Goal: Task Accomplishment & Management: Manage account settings

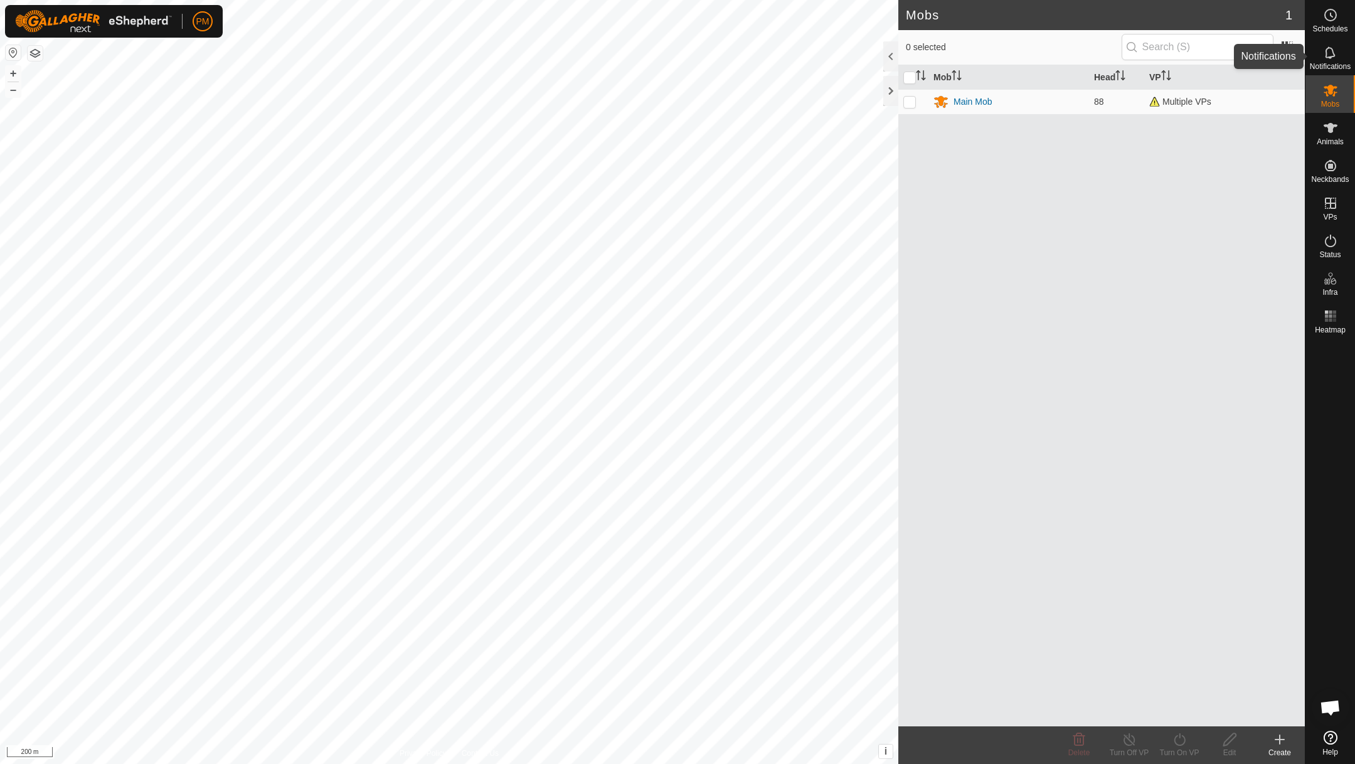
click at [1332, 51] on icon at bounding box center [1330, 52] width 15 height 15
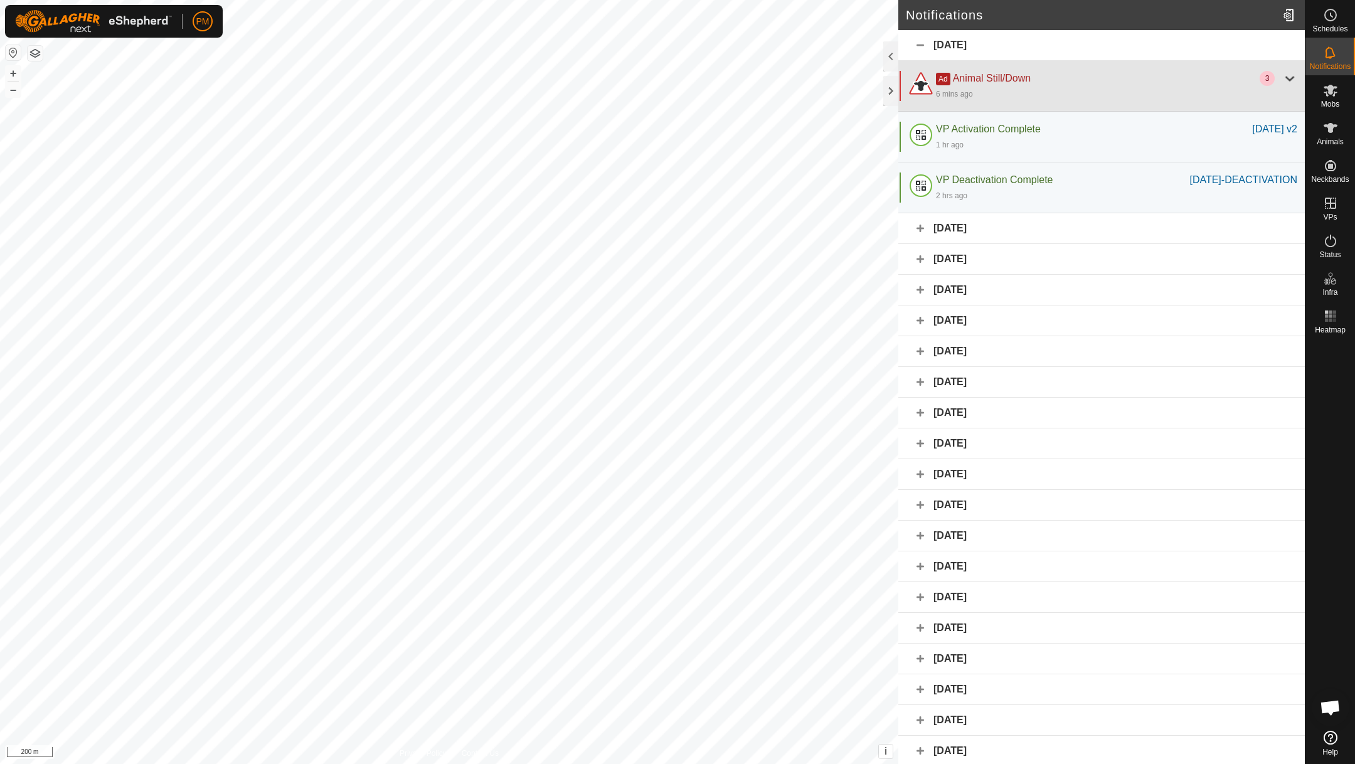
click at [1293, 75] on div at bounding box center [1290, 78] width 15 height 15
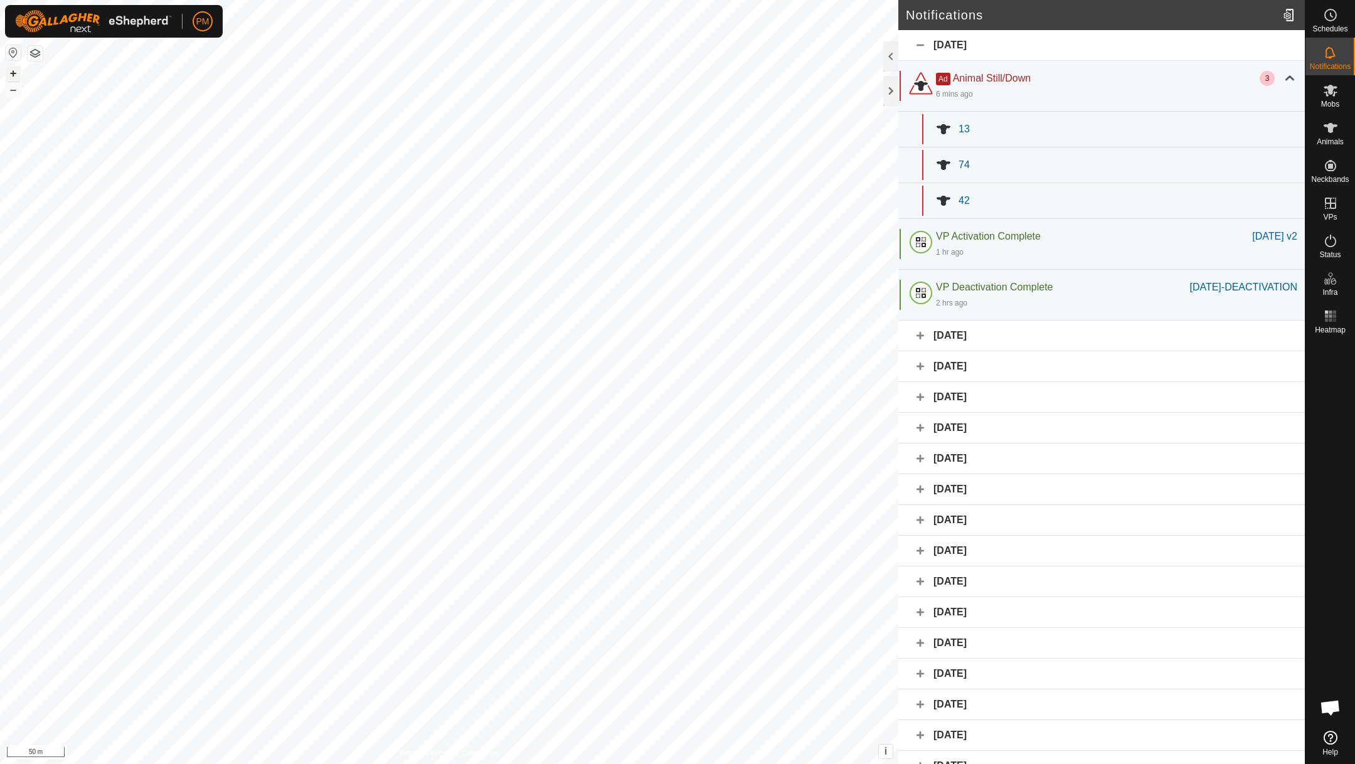
click at [16, 72] on button "+" at bounding box center [13, 73] width 15 height 15
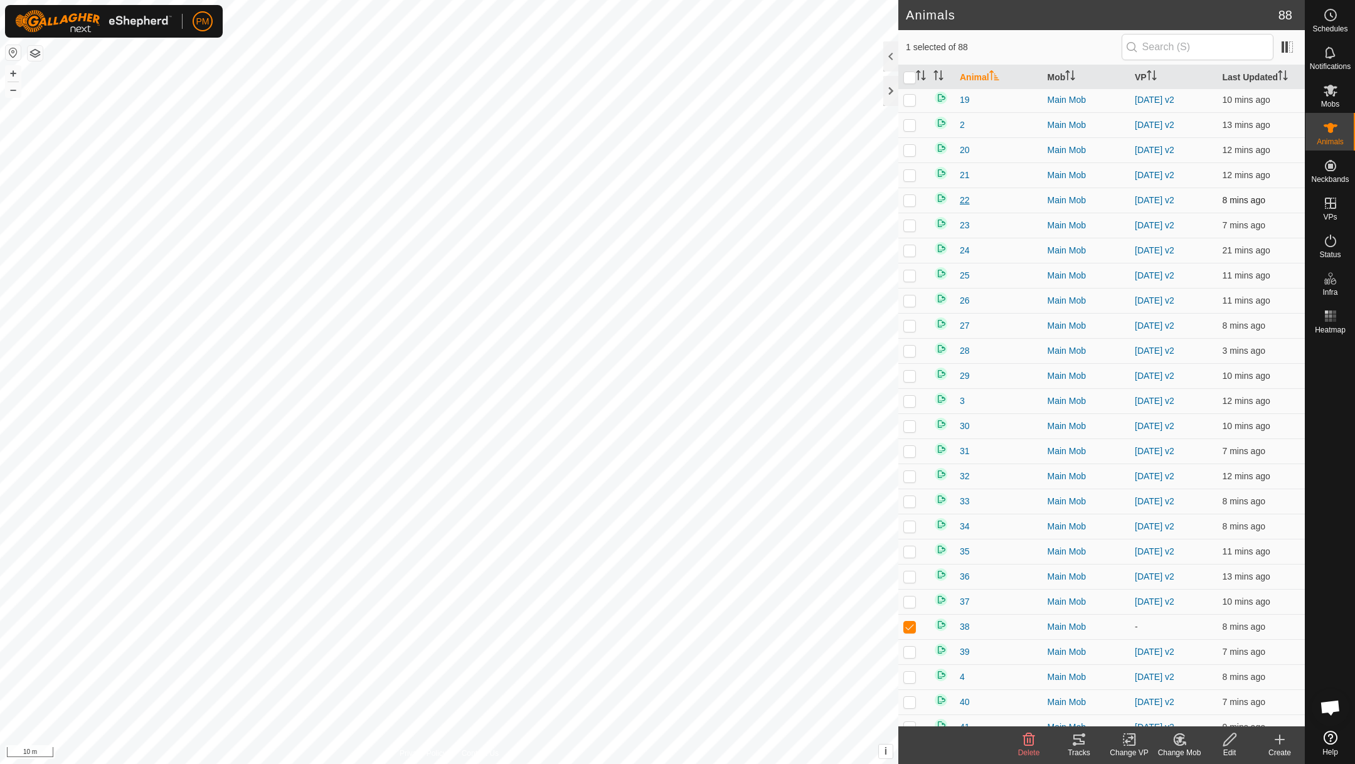
scroll to position [279, 0]
click at [912, 604] on p-checkbox at bounding box center [910, 601] width 13 height 10
checkbox input "false"
click at [1254, 165] on link "Unfitted Neckbands" at bounding box center [1242, 162] width 124 height 25
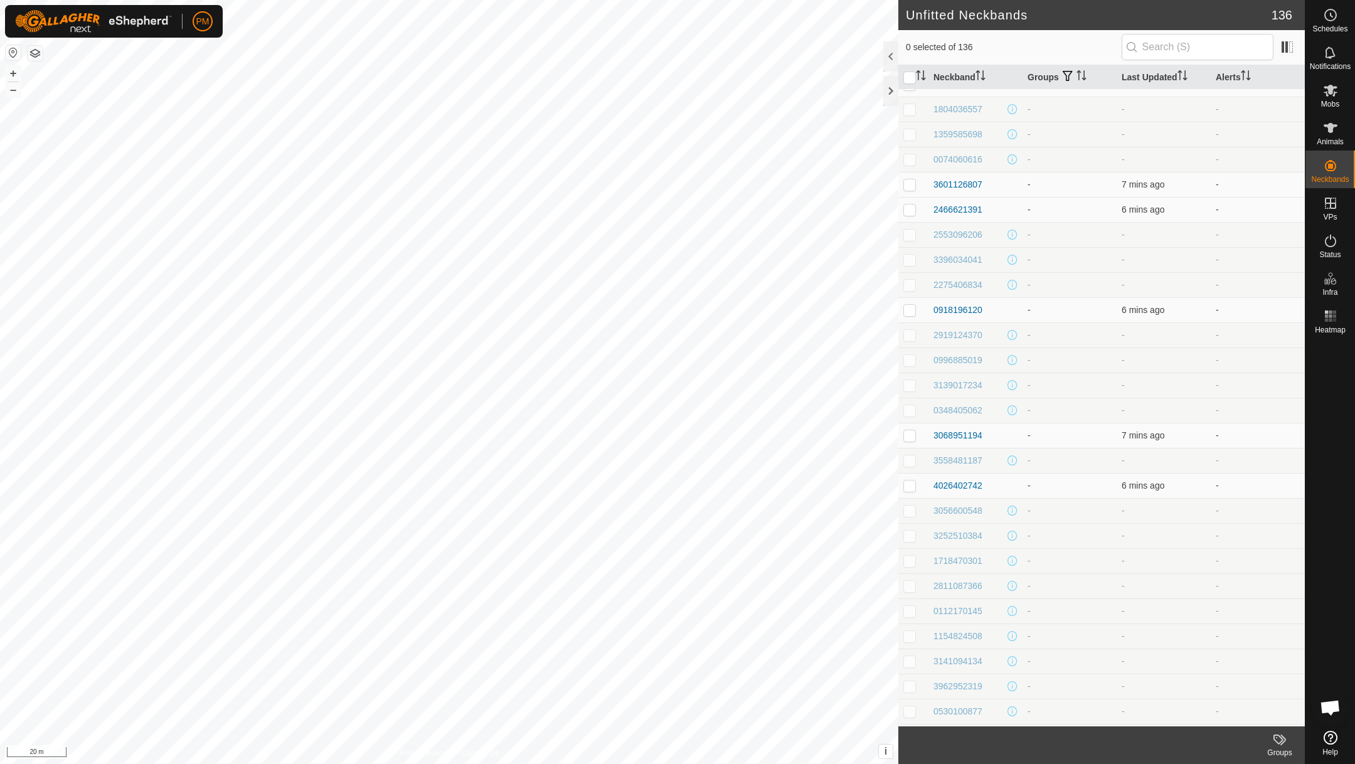
scroll to position [2722, 0]
click at [911, 193] on p-checkbox at bounding box center [910, 191] width 13 height 10
checkbox input "false"
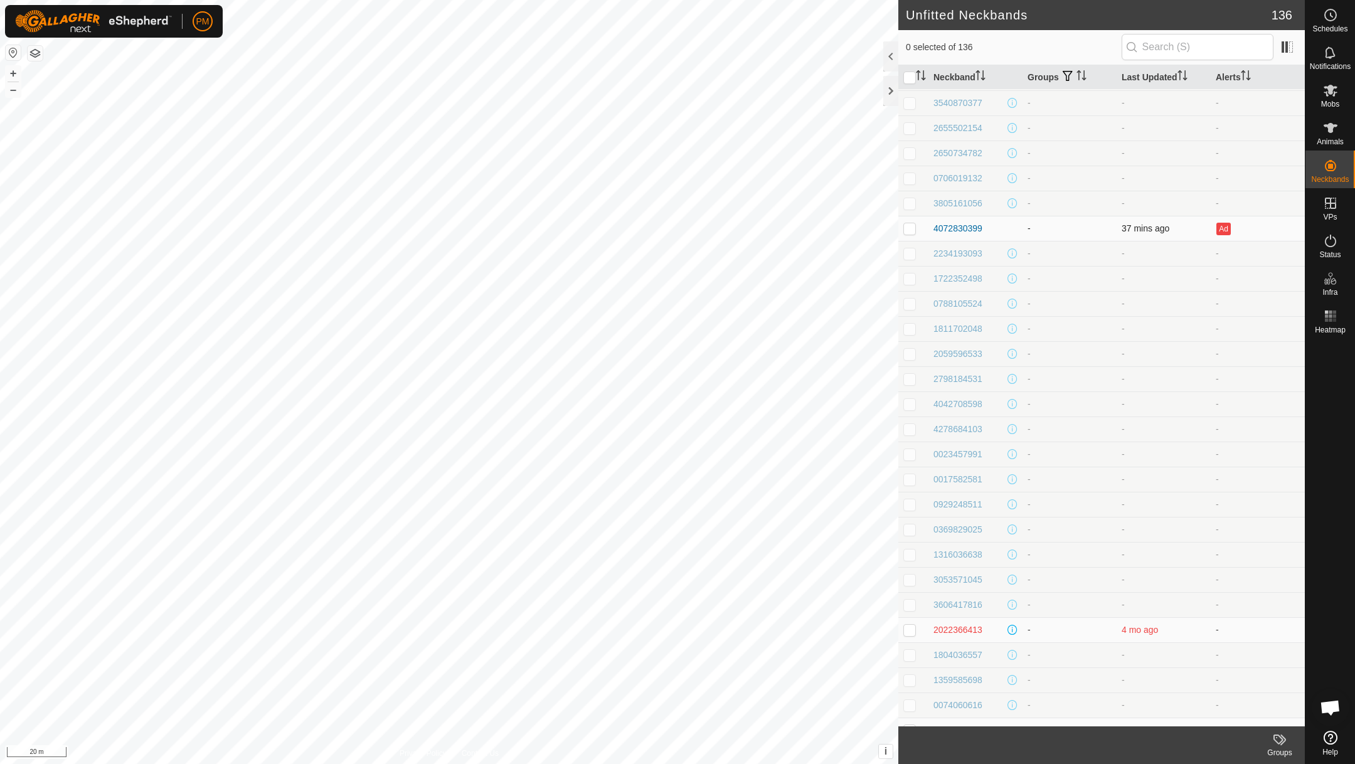
click at [911, 231] on p-checkbox at bounding box center [910, 228] width 13 height 10
checkbox input "false"
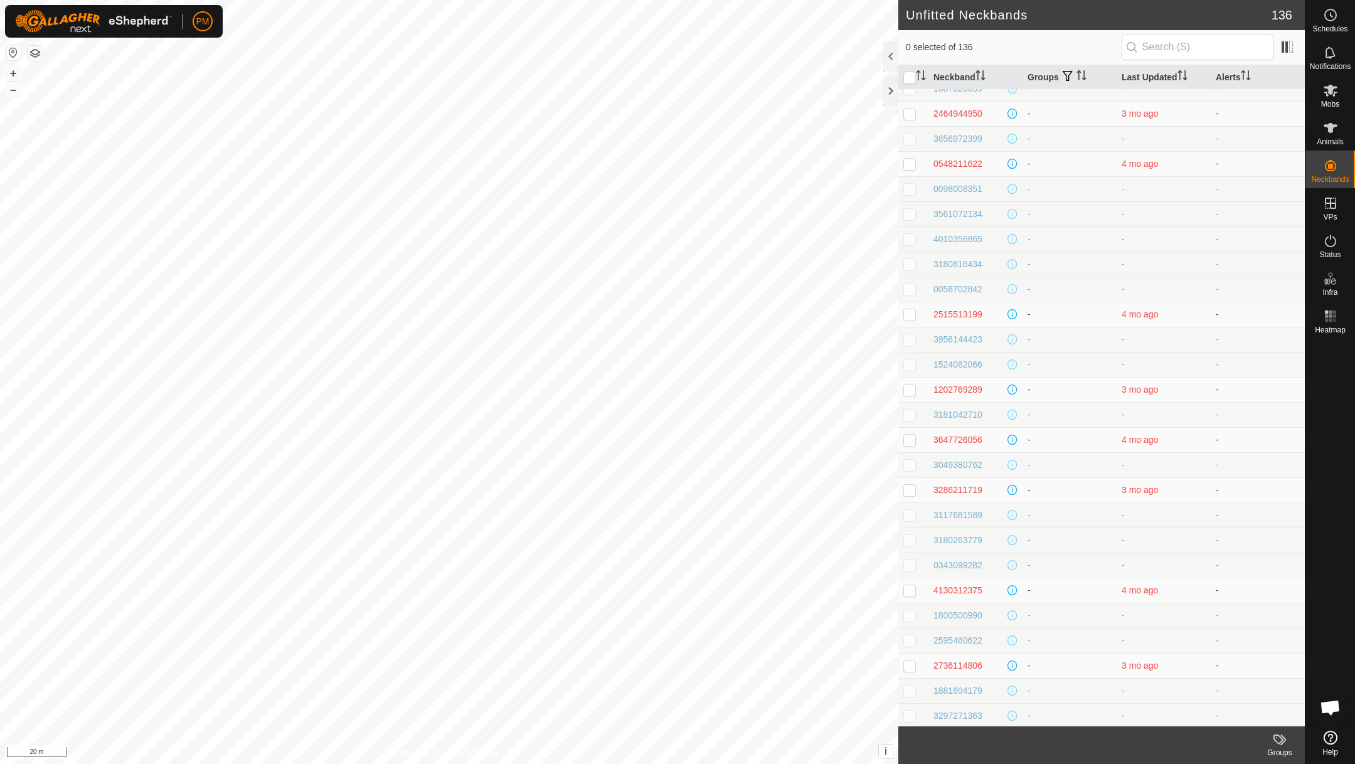
scroll to position [0, 0]
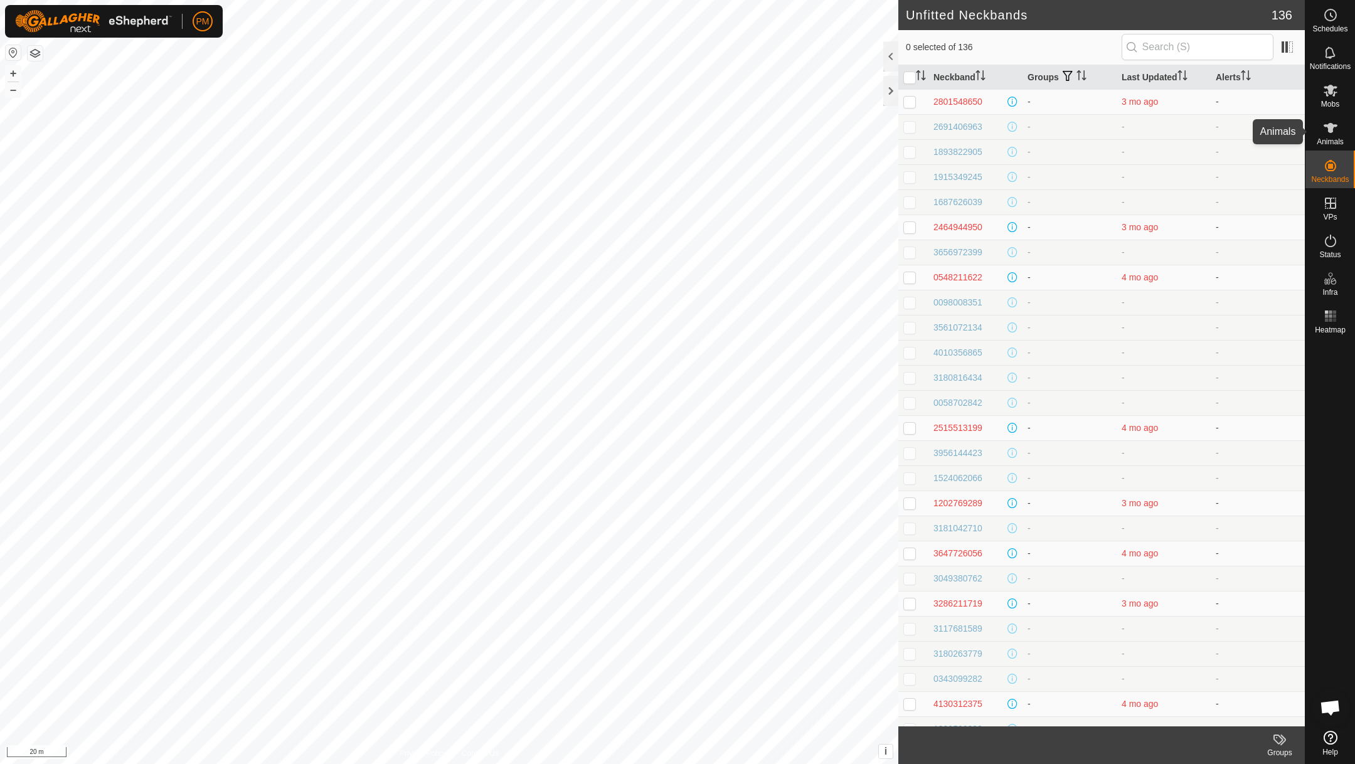
click at [1327, 130] on icon at bounding box center [1330, 127] width 15 height 15
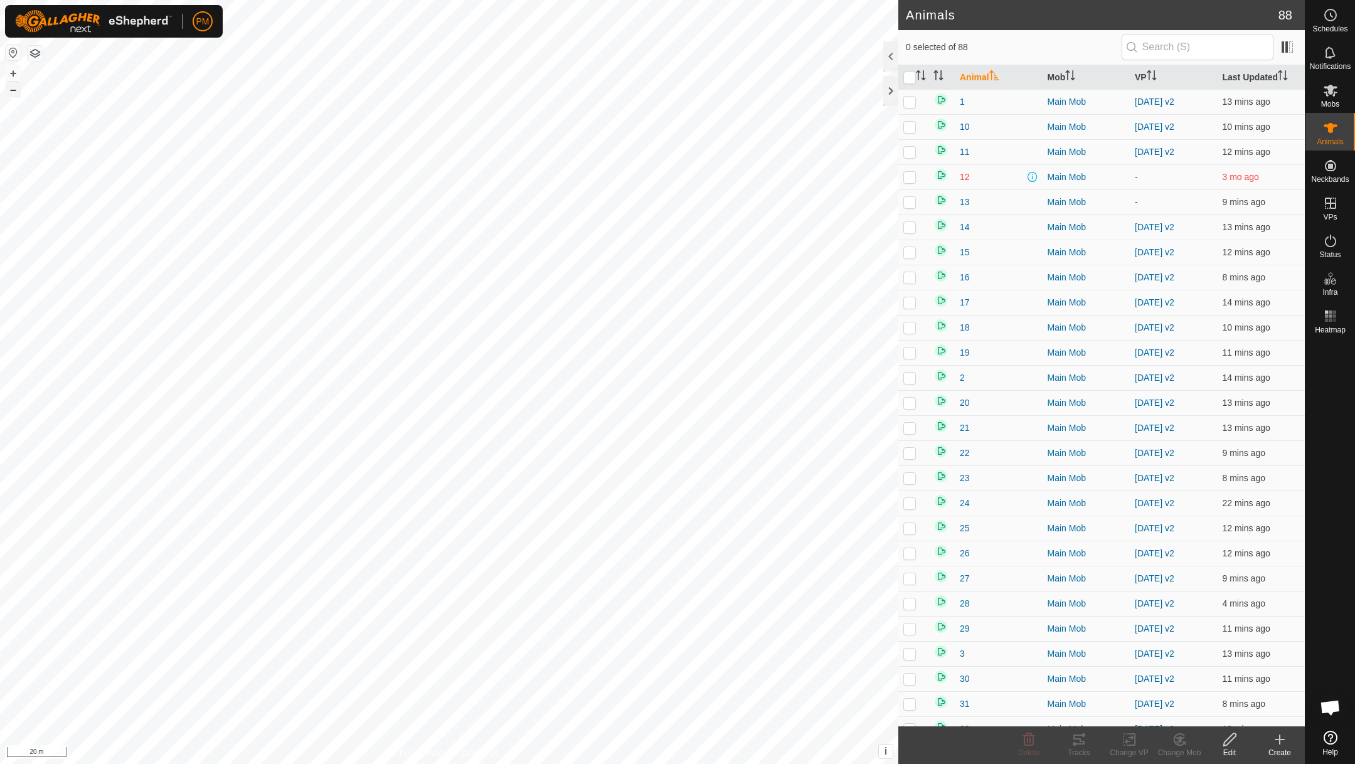
click at [9, 88] on button "–" at bounding box center [13, 89] width 15 height 15
